Goal: Task Accomplishment & Management: Manage account settings

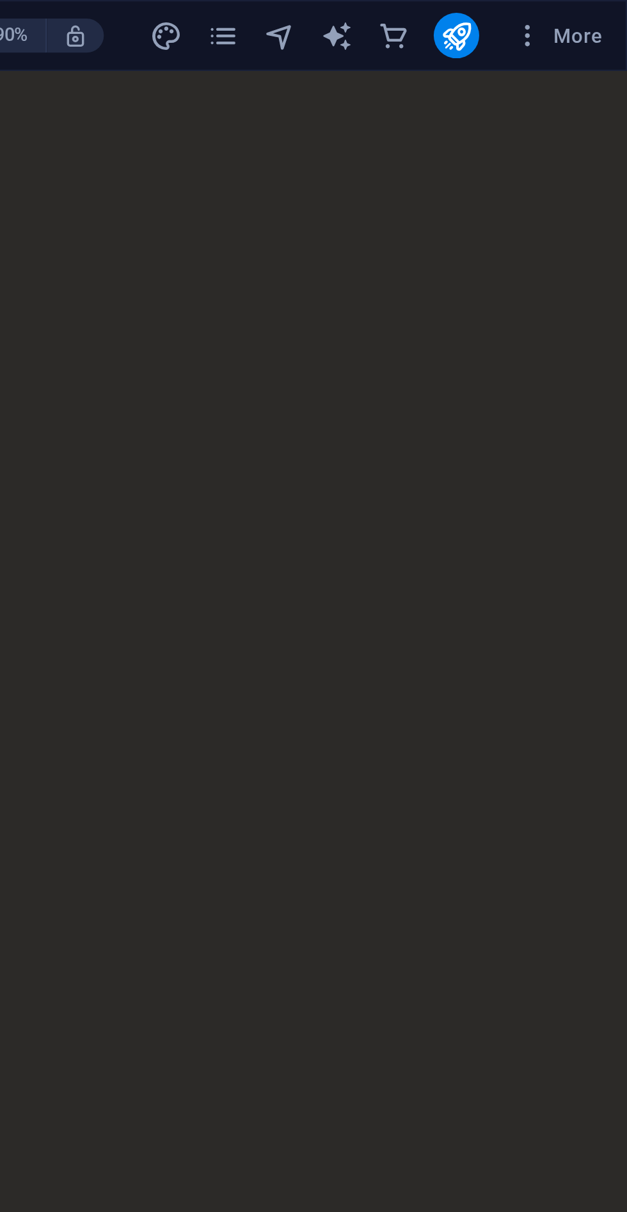
click at [608, 23] on button "More" at bounding box center [596, 16] width 51 height 20
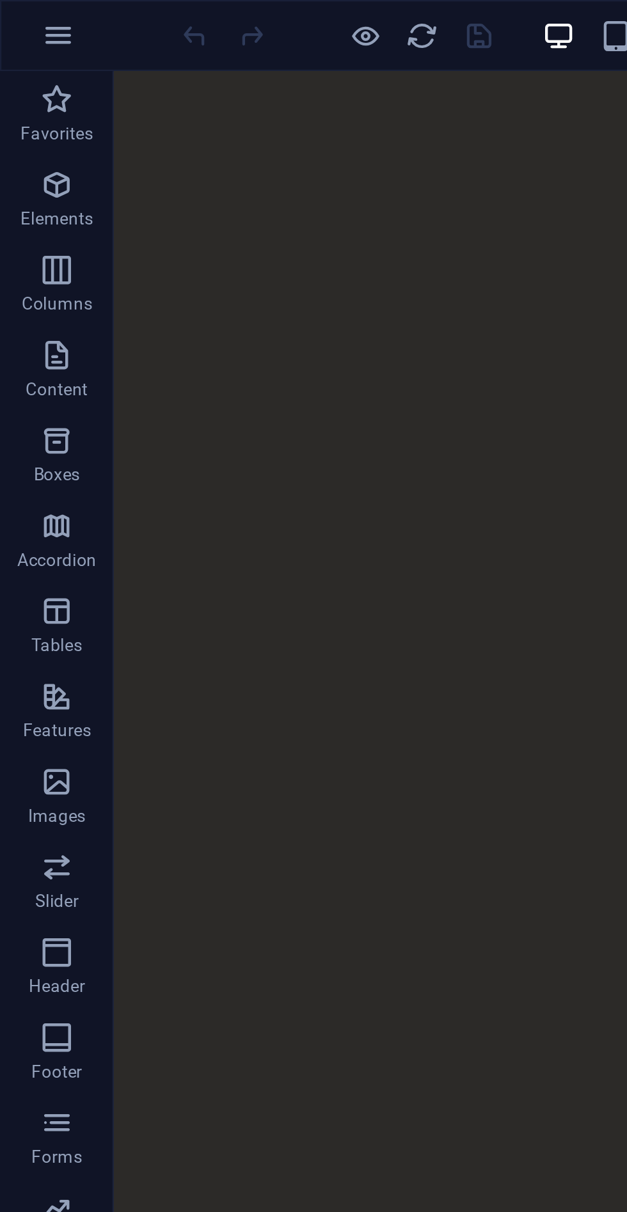
click at [28, 15] on div at bounding box center [313, 606] width 627 height 1212
click at [31, 21] on icon "button" at bounding box center [26, 15] width 15 height 15
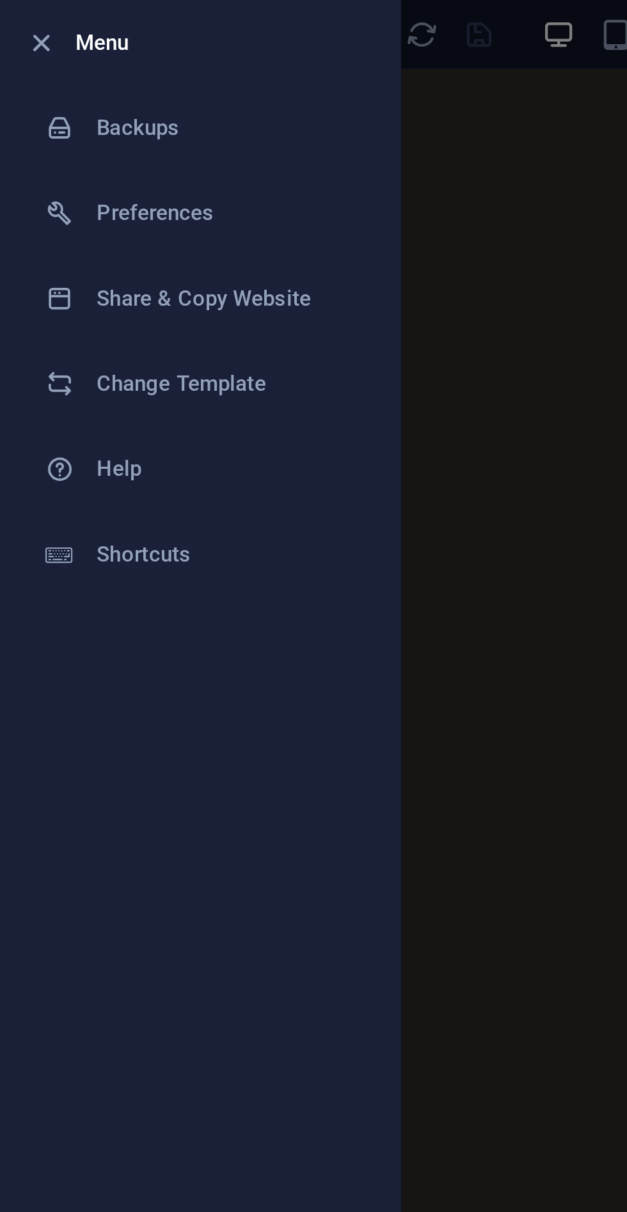
click at [101, 173] on h6 "Change Template" at bounding box center [102, 173] width 118 height 15
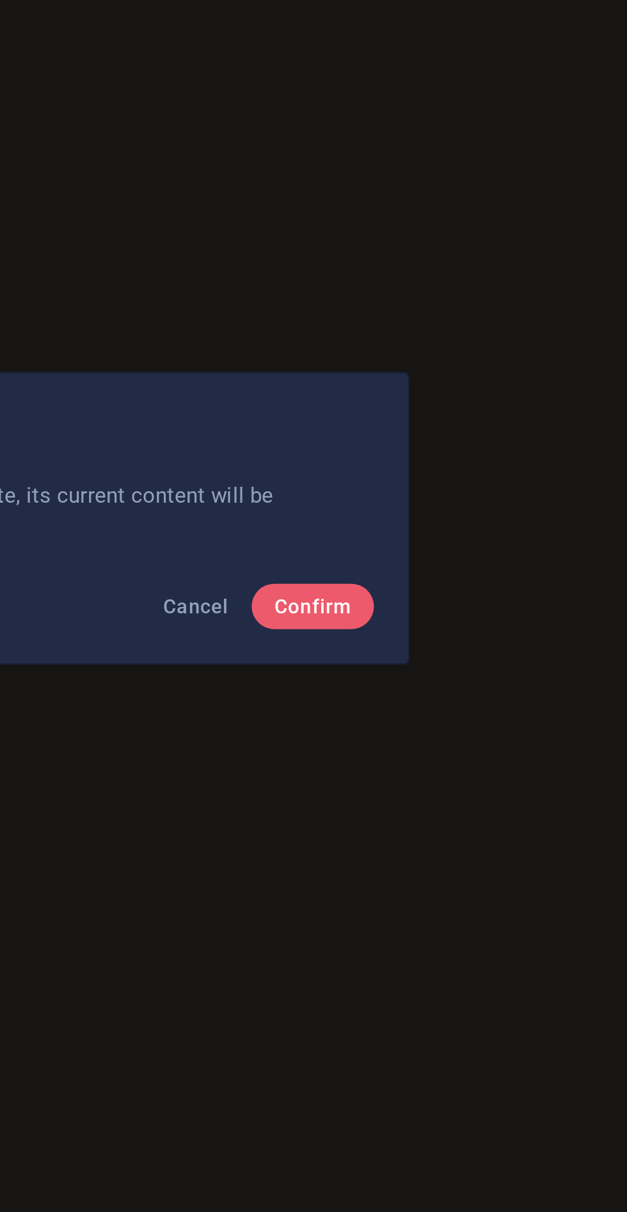
click at [476, 638] on button "Confirm" at bounding box center [461, 646] width 55 height 20
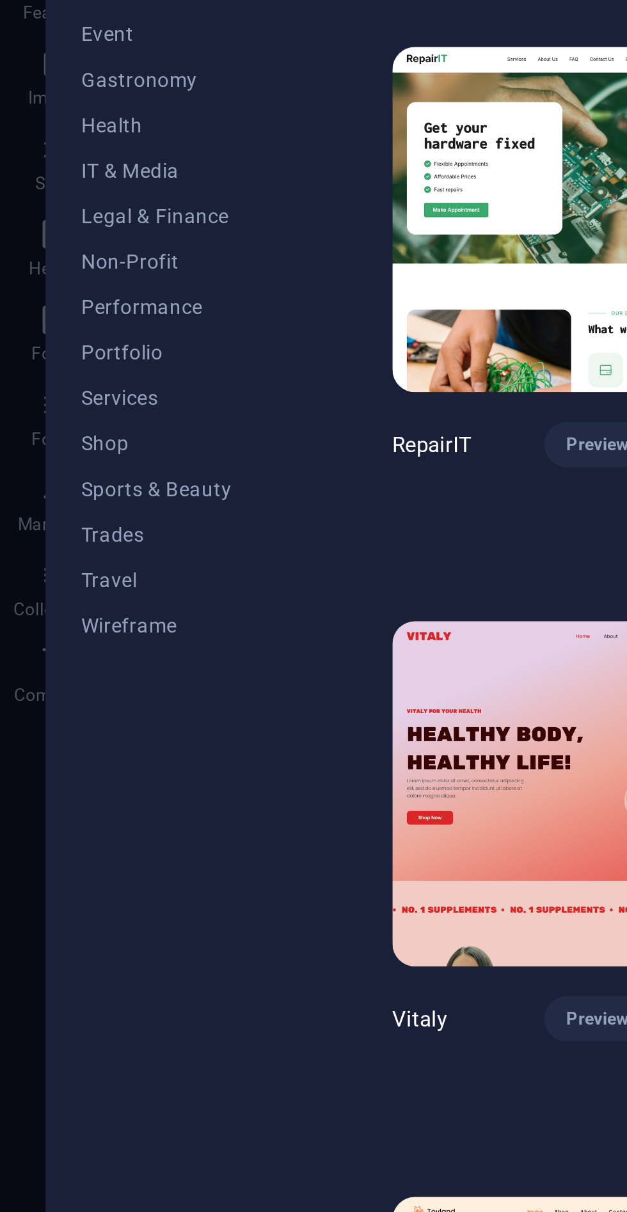
click at [65, 502] on span "Services" at bounding box center [78, 502] width 84 height 10
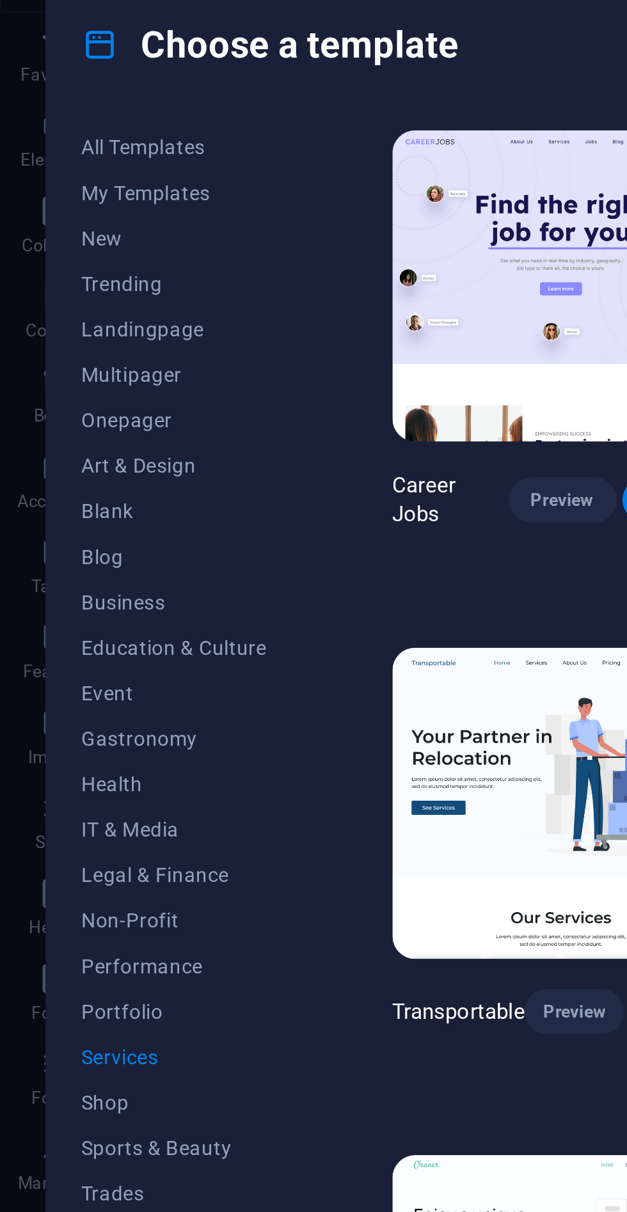
click at [65, 194] on span "Multipager" at bounding box center [78, 195] width 84 height 10
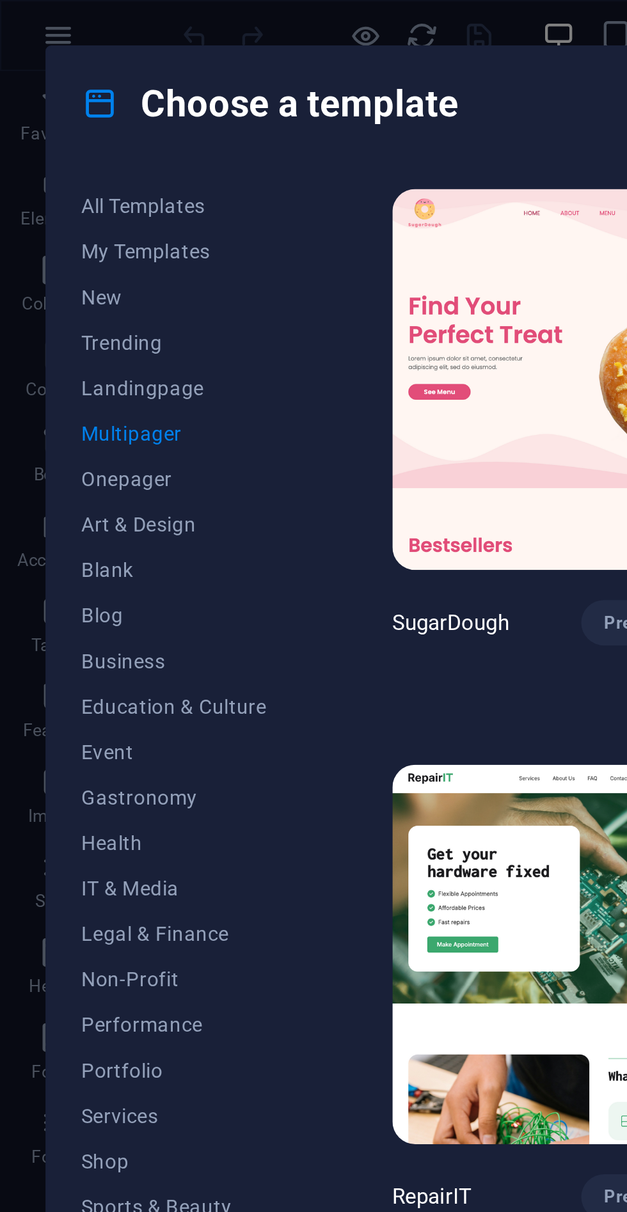
click at [65, 150] on span "Trending" at bounding box center [78, 154] width 84 height 10
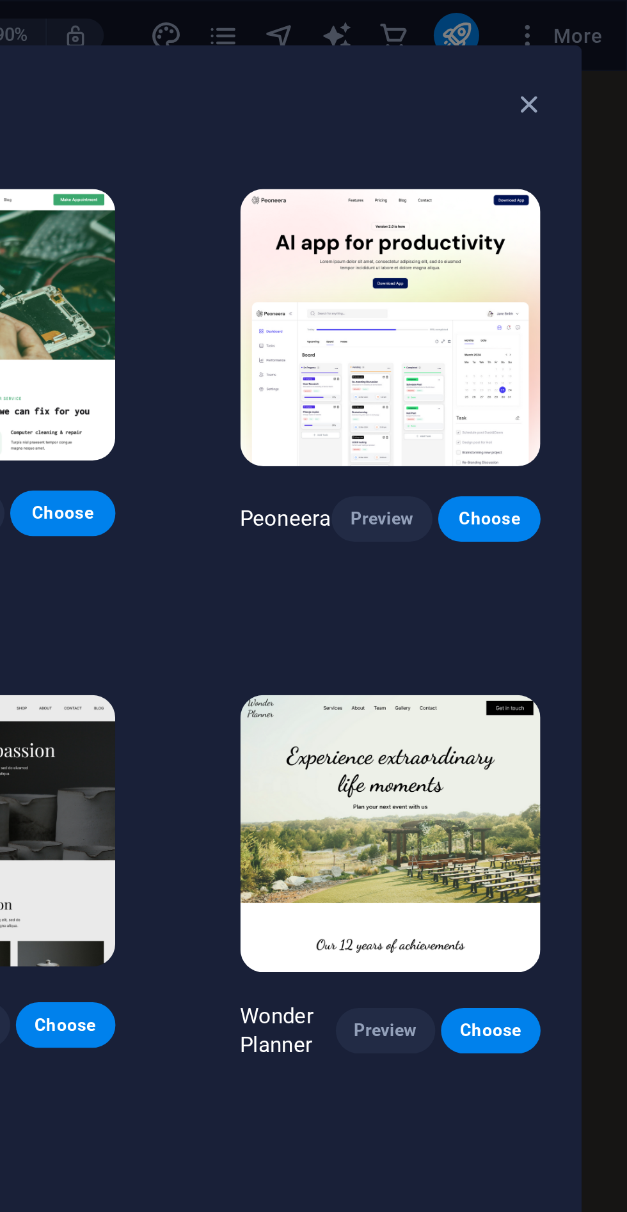
click at [586, 45] on icon "button" at bounding box center [583, 47] width 15 height 15
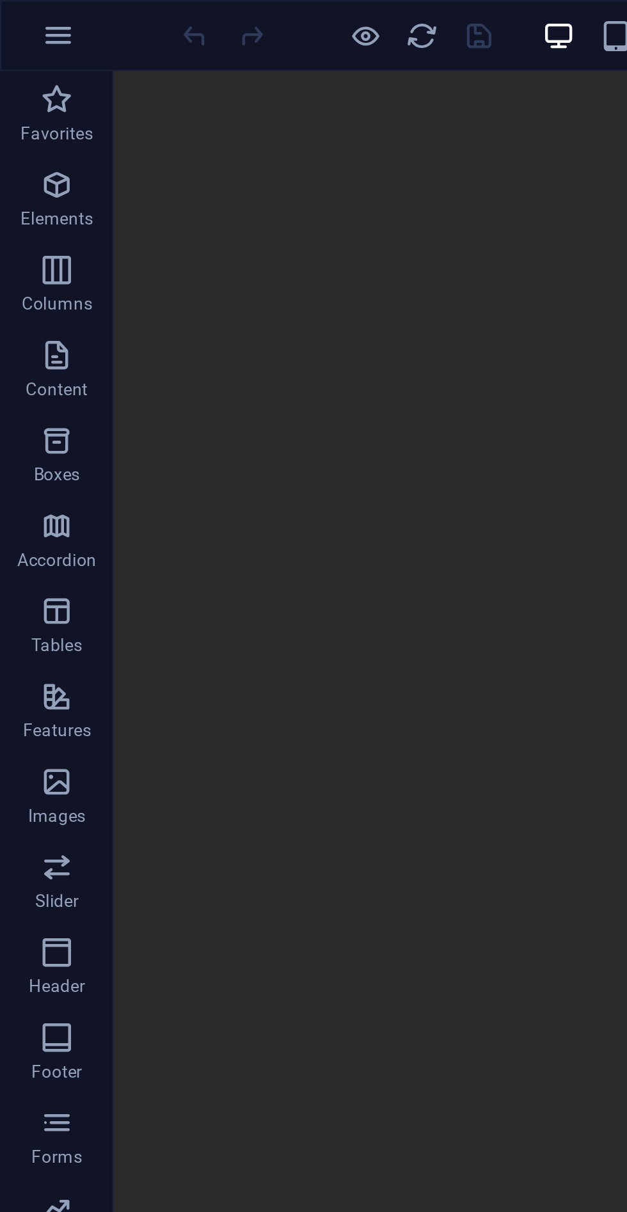
click at [29, 18] on icon "button" at bounding box center [26, 15] width 15 height 15
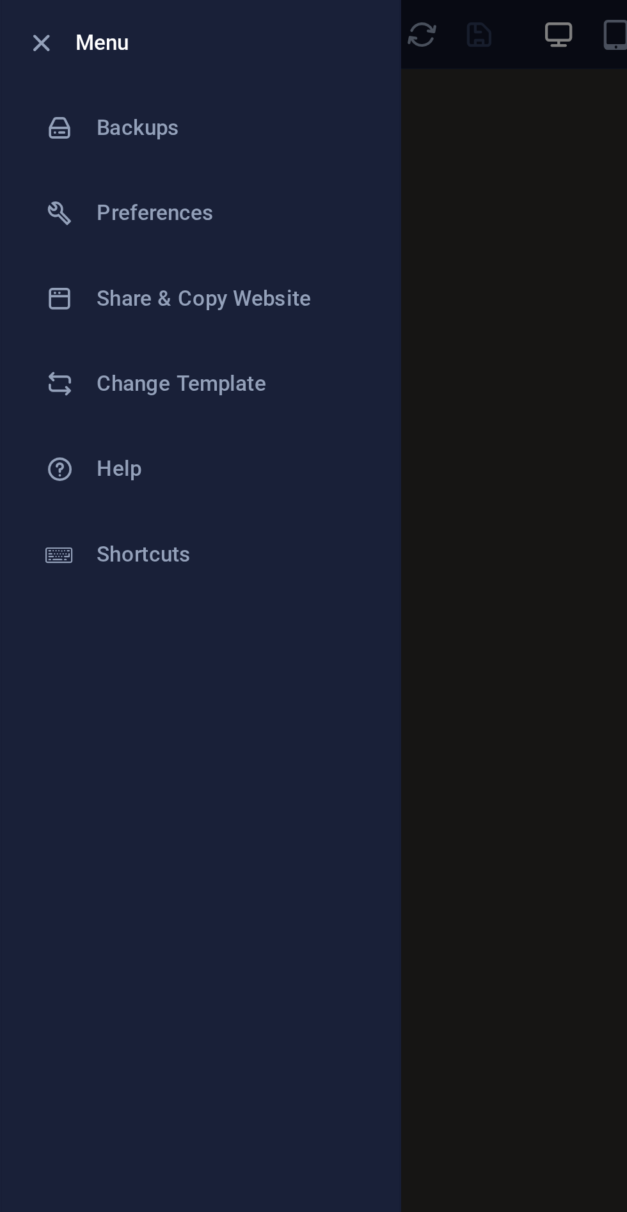
click at [107, 173] on h6 "Change Template" at bounding box center [102, 173] width 118 height 15
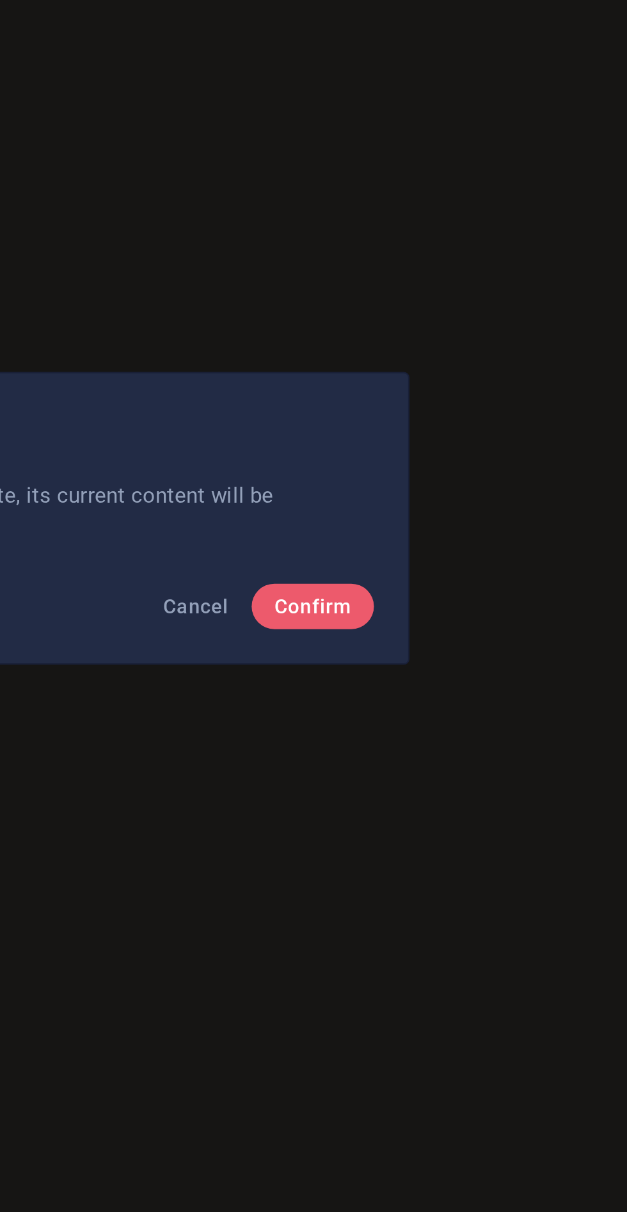
click at [472, 655] on button "Confirm" at bounding box center [461, 646] width 55 height 20
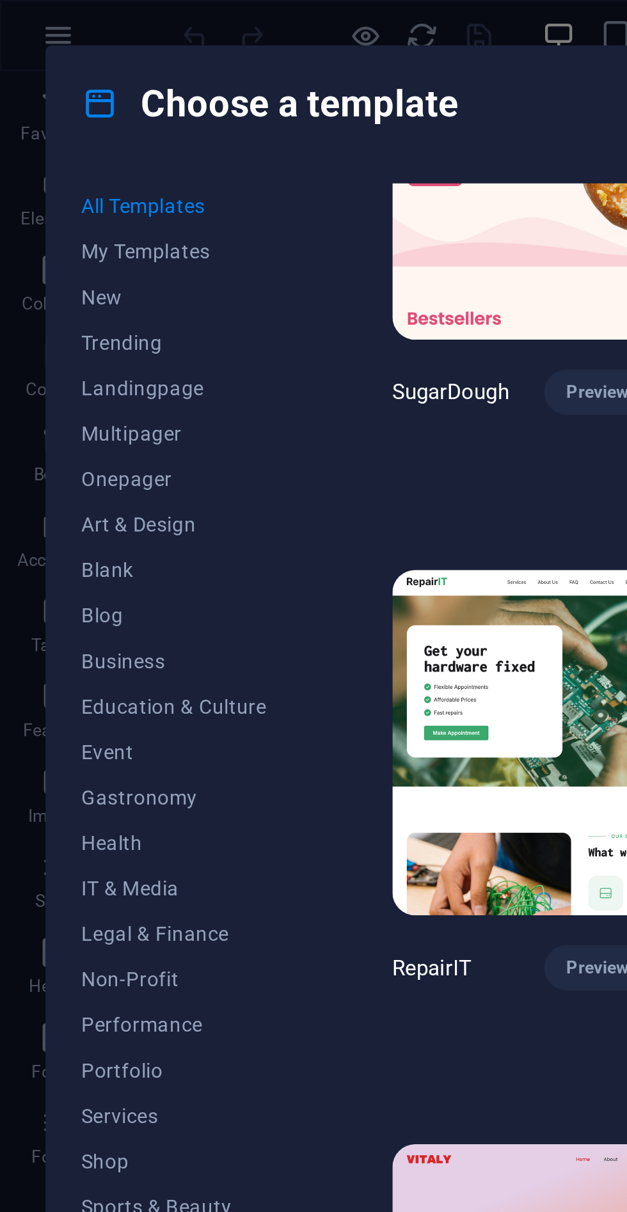
scroll to position [88, 0]
click at [71, 238] on span "Art & Design" at bounding box center [78, 236] width 84 height 10
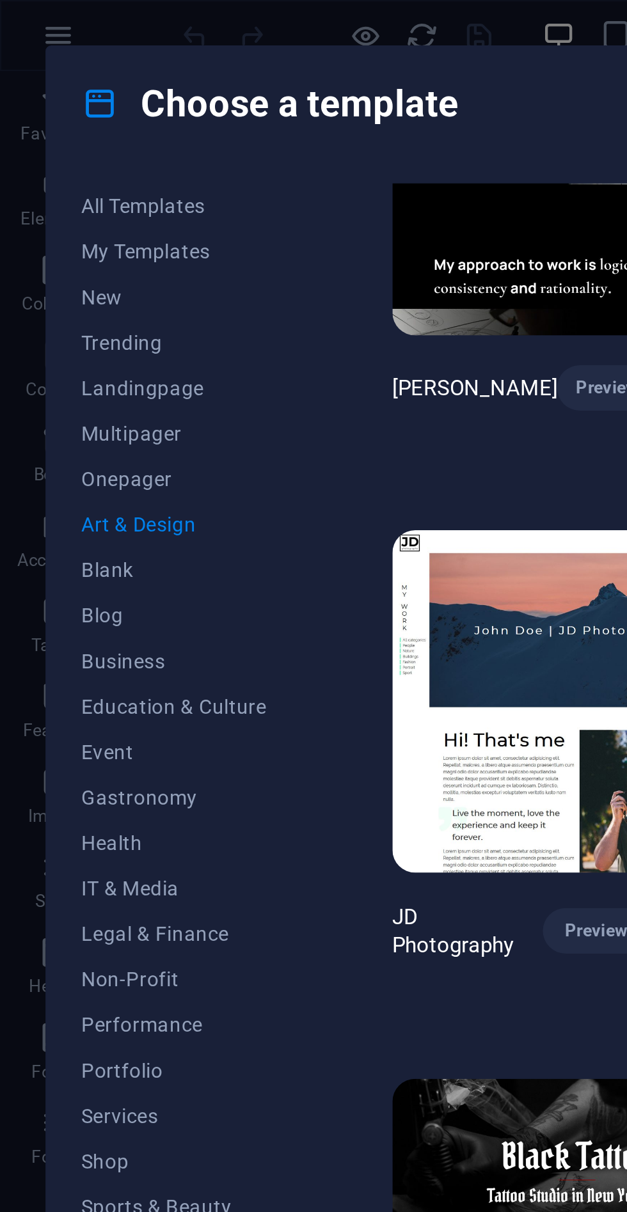
click at [103, 322] on span "Education & Culture" at bounding box center [78, 318] width 84 height 10
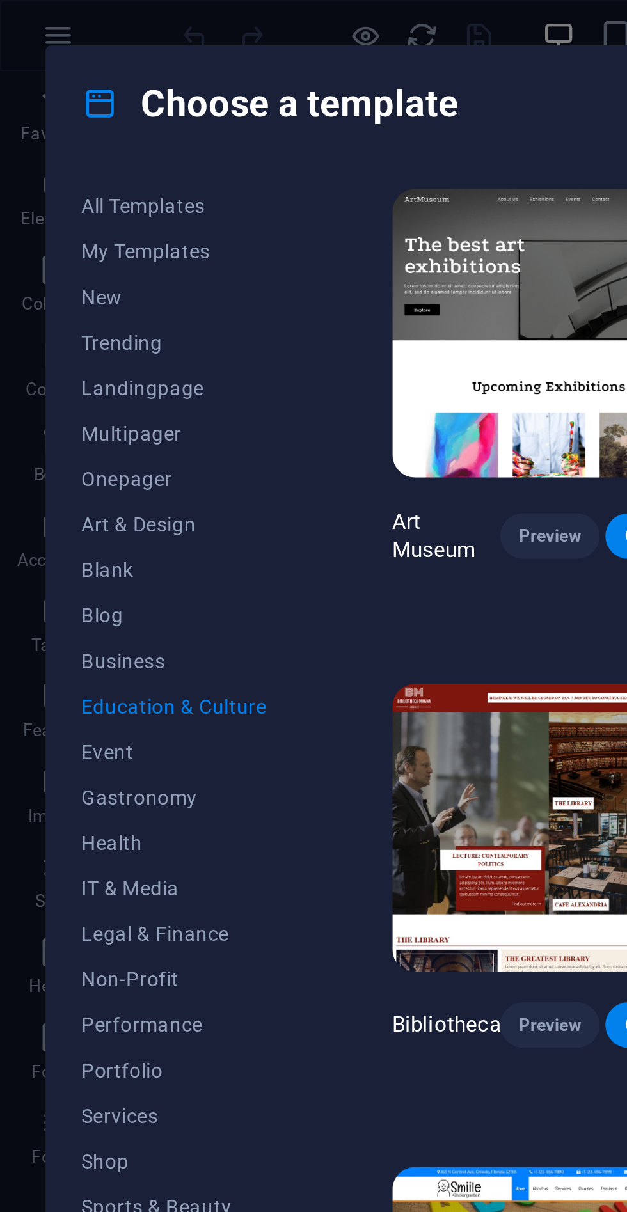
click at [61, 304] on button "Business" at bounding box center [78, 297] width 84 height 20
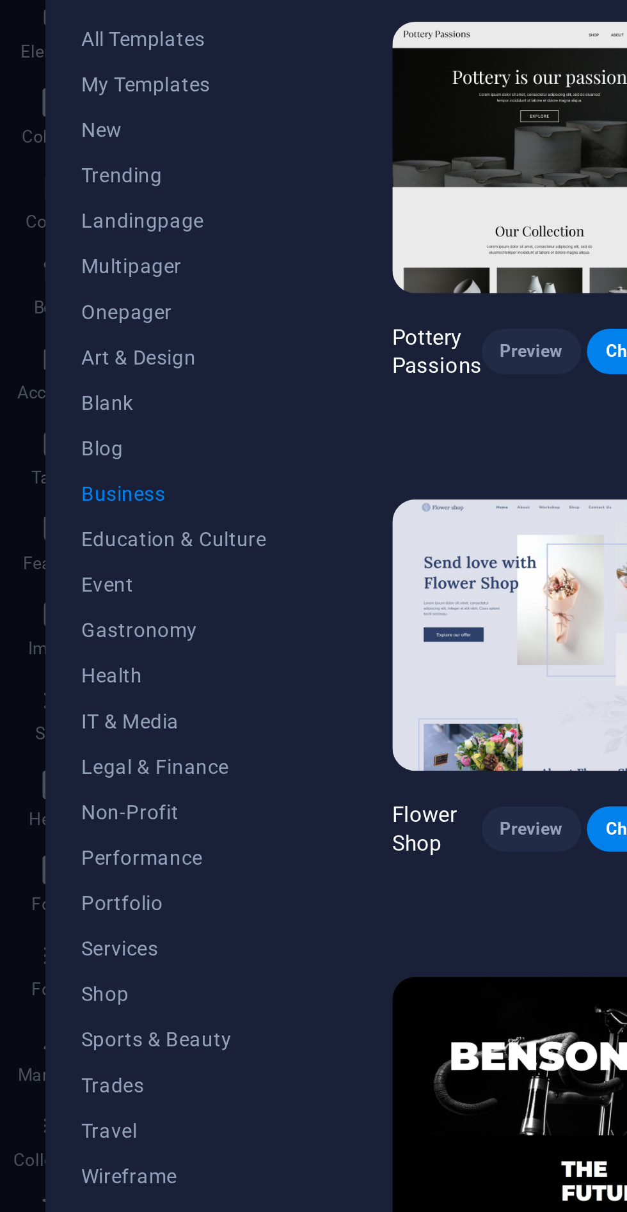
click at [65, 402] on span "IT & Media" at bounding box center [78, 400] width 84 height 10
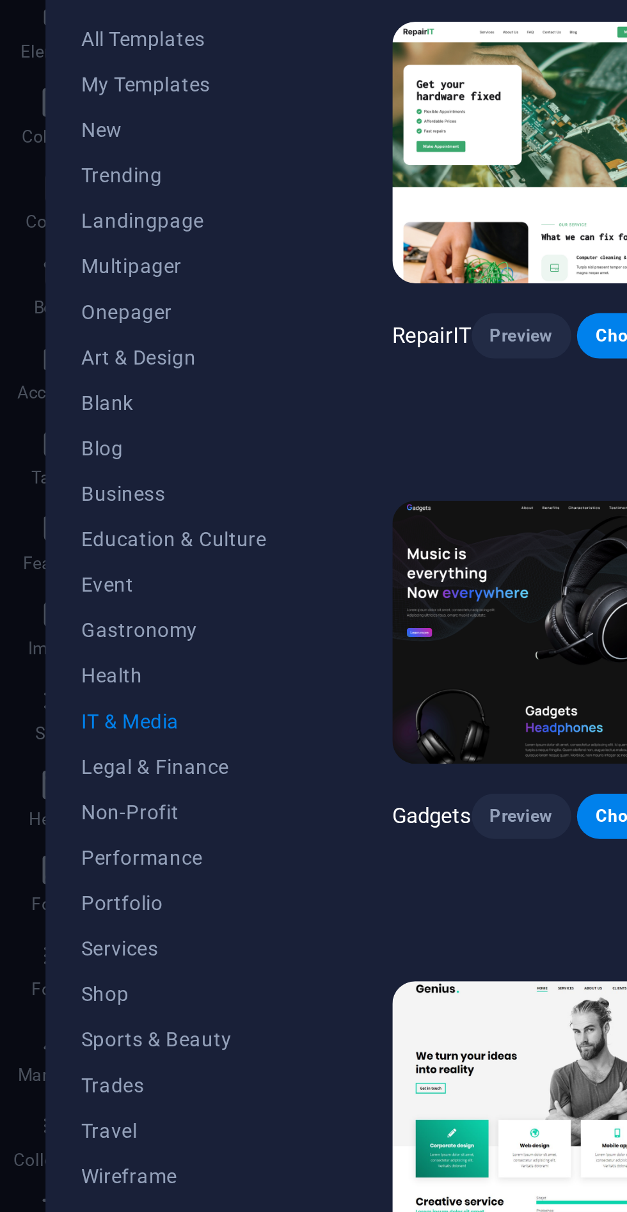
click at [59, 386] on button "Health" at bounding box center [78, 379] width 84 height 20
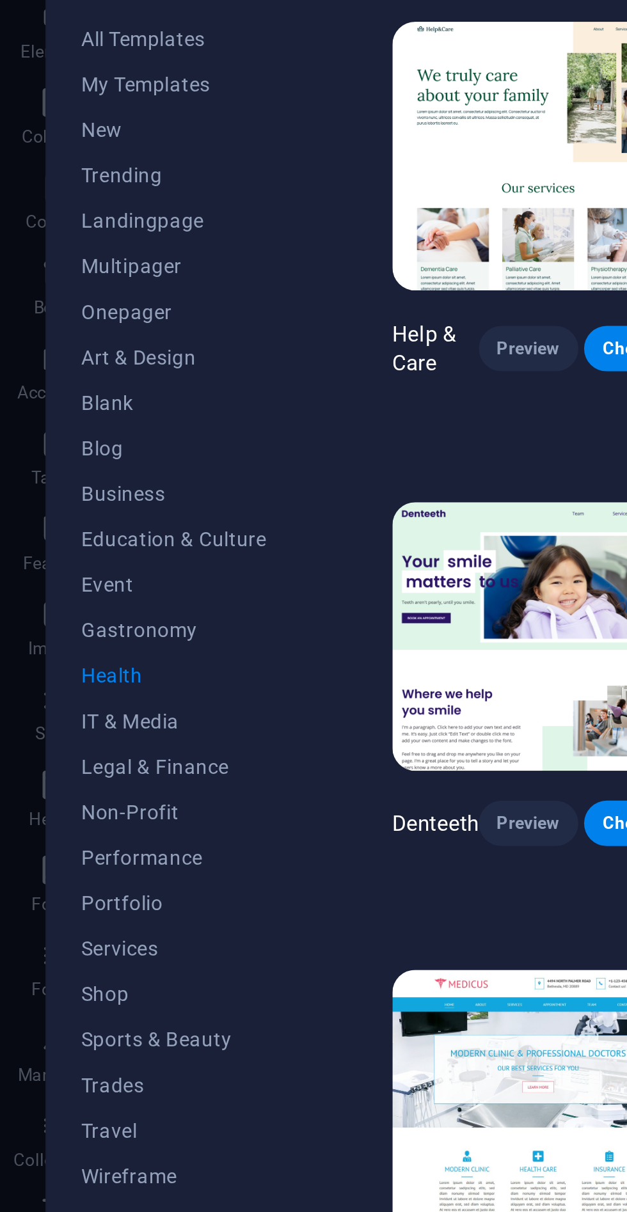
click at [64, 411] on button "Legal & Finance" at bounding box center [78, 420] width 84 height 20
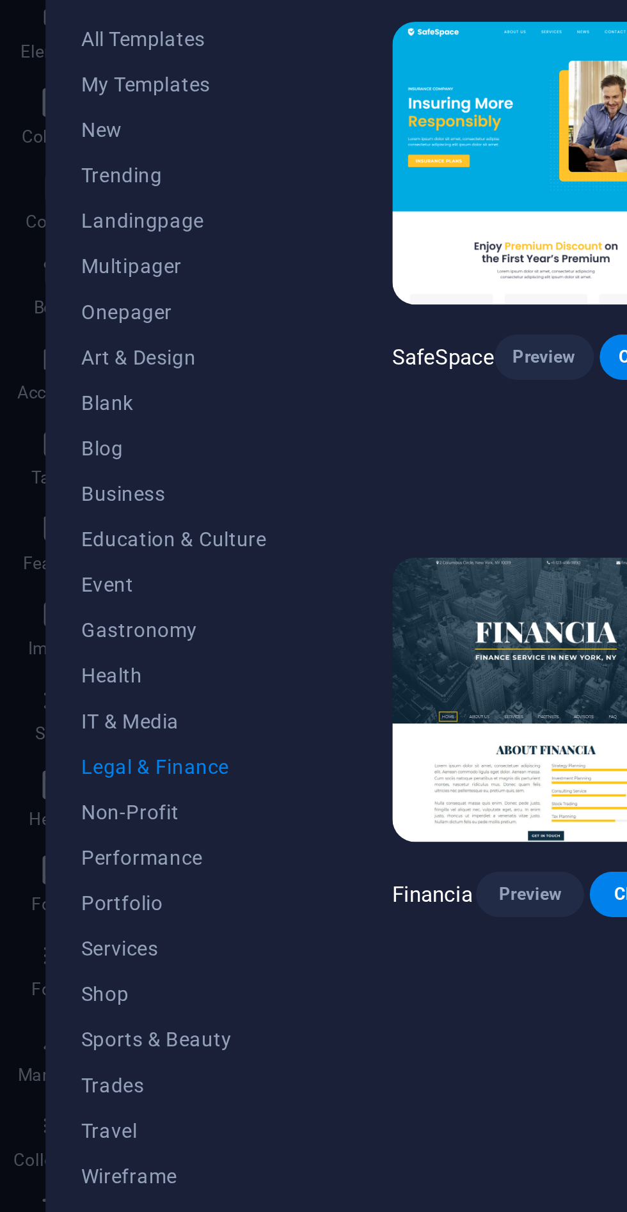
click at [65, 398] on span "IT & Media" at bounding box center [78, 400] width 84 height 10
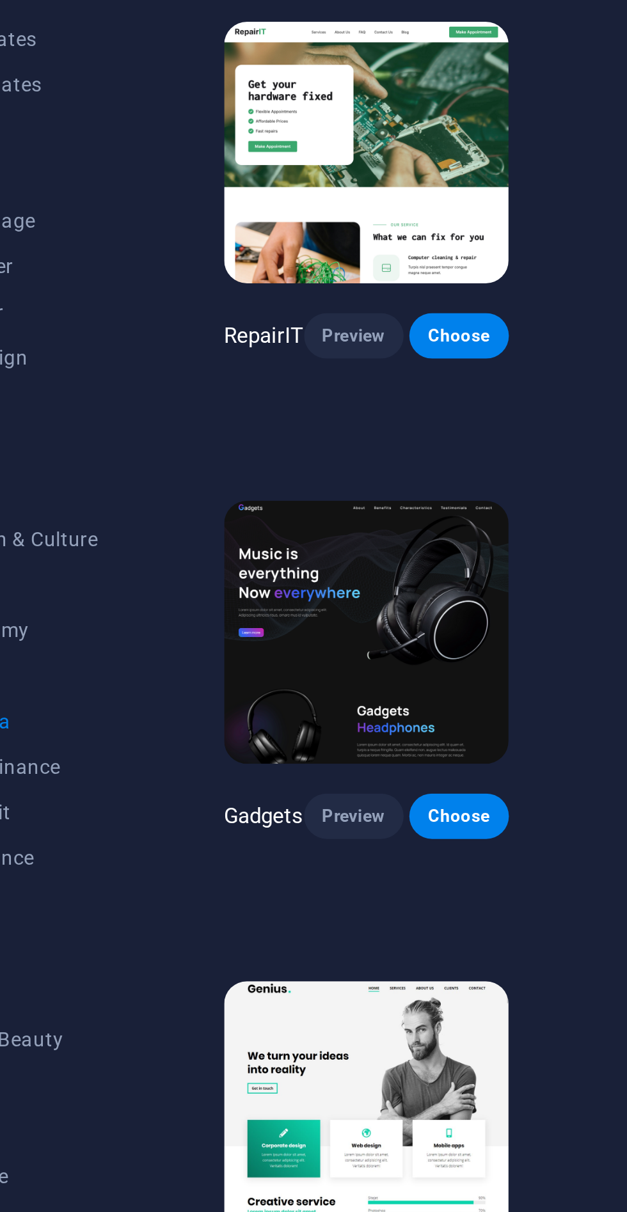
click at [290, 446] on button "Choose" at bounding box center [282, 442] width 45 height 20
